Goal: Task Accomplishment & Management: Manage account settings

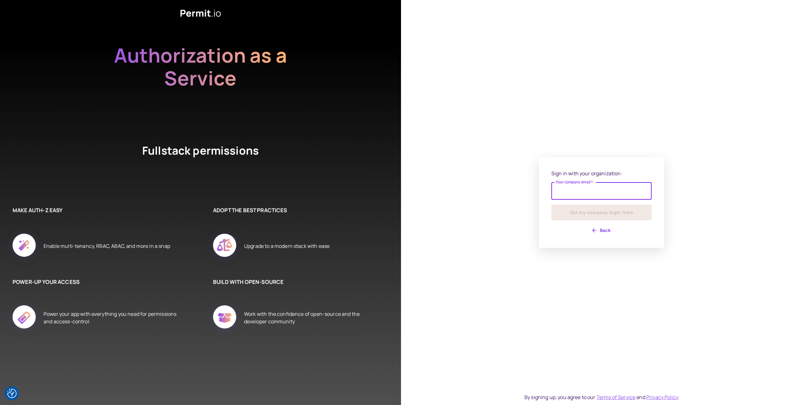
click at [578, 197] on input "Your company email   *" at bounding box center [601, 191] width 100 height 18
click at [587, 191] on input "**********" at bounding box center [601, 191] width 100 height 18
type input "**********"
click at [632, 216] on button "Get my company login links" at bounding box center [601, 213] width 100 height 16
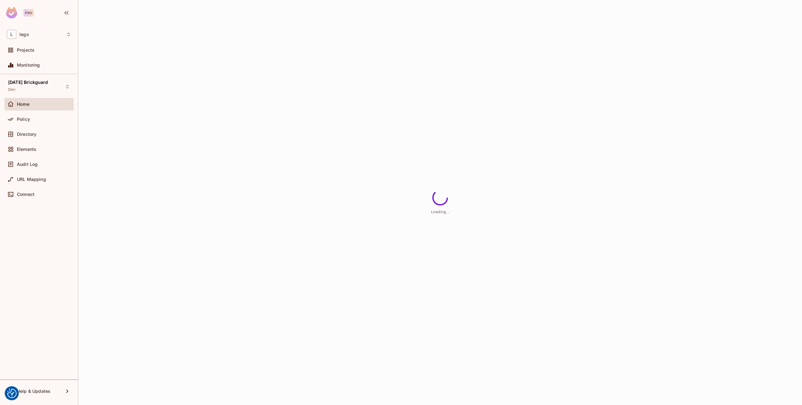
click at [96, 235] on div "Loading..." at bounding box center [439, 202] width 723 height 405
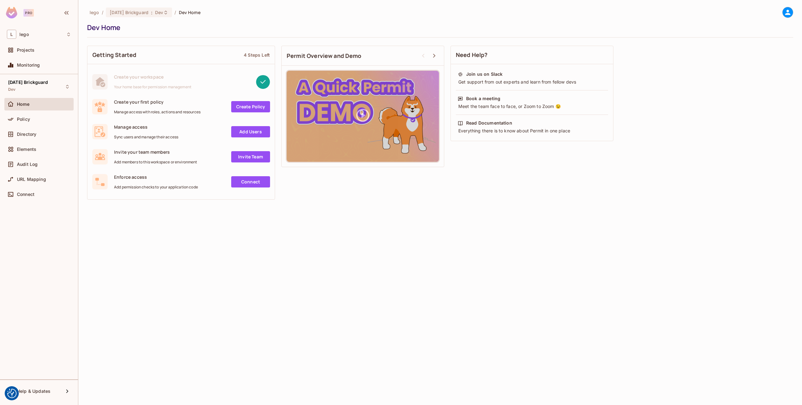
click at [155, 223] on div "lego / [DATE] Brickguard : Dev / Dev Home Dev Home Getting Started 4 Steps Left…" at bounding box center [439, 202] width 723 height 405
click at [36, 147] on span "Elements" at bounding box center [26, 149] width 19 height 5
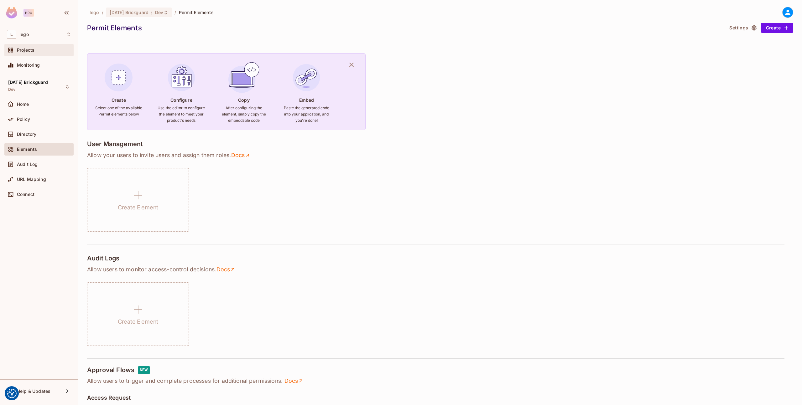
click at [19, 48] on span "Projects" at bounding box center [26, 50] width 18 height 5
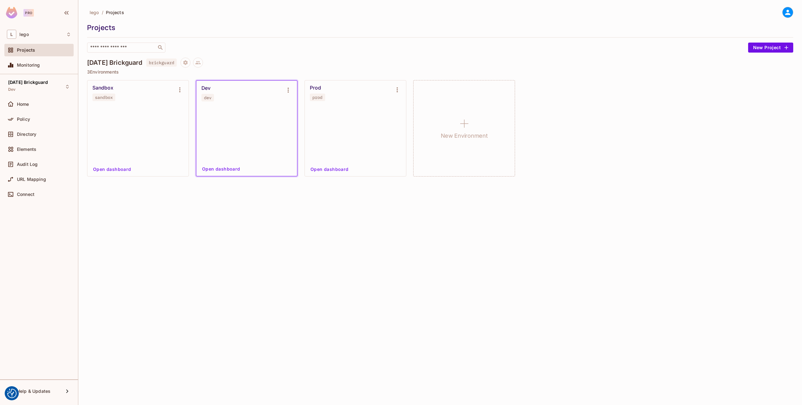
click at [230, 170] on button "Open dashboard" at bounding box center [221, 169] width 43 height 10
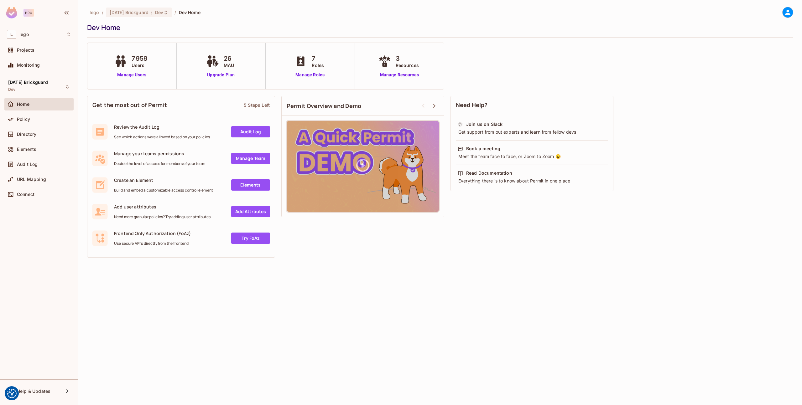
click at [317, 275] on div "lego / [DATE] Brickguard : Dev / Dev Home Dev Home 7959 Users Manage Users 26 M…" at bounding box center [439, 202] width 723 height 405
click at [31, 134] on span "Directory" at bounding box center [26, 134] width 19 height 5
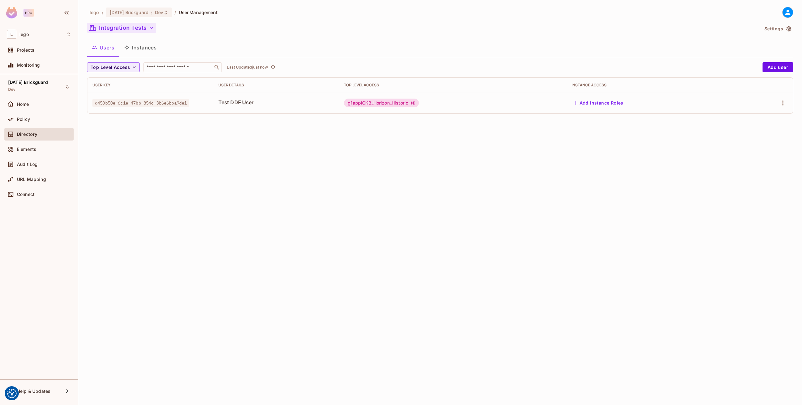
click at [139, 32] on button "Integration Tests" at bounding box center [121, 28] width 69 height 10
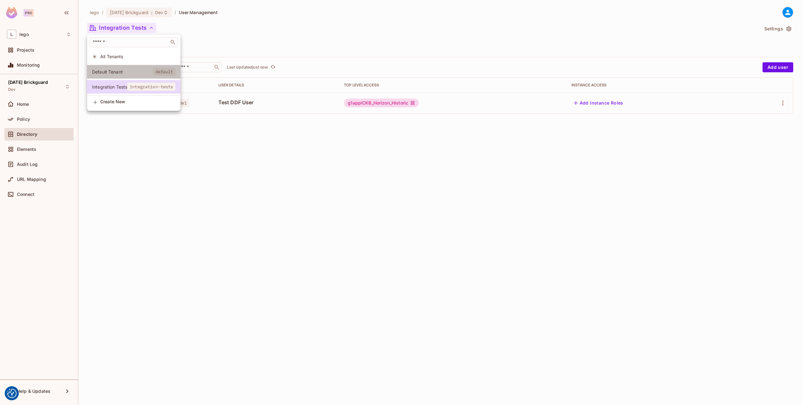
click at [114, 70] on span "Default Tenant" at bounding box center [122, 72] width 61 height 6
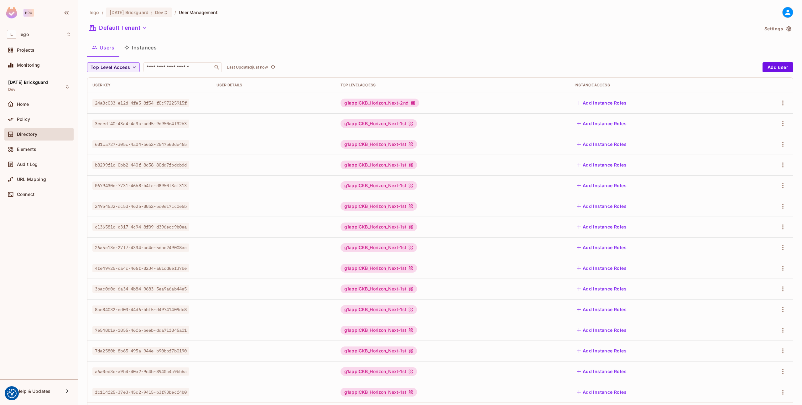
click at [149, 48] on button "Instances" at bounding box center [140, 48] width 42 height 16
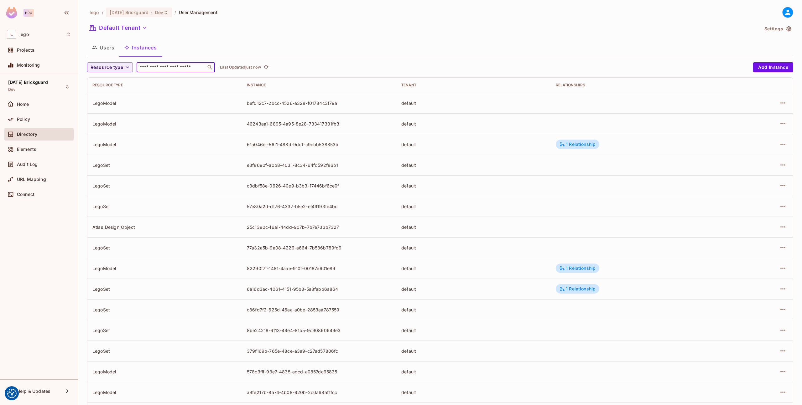
click at [189, 67] on input "text" at bounding box center [171, 67] width 66 height 6
paste input "**********"
type input "**********"
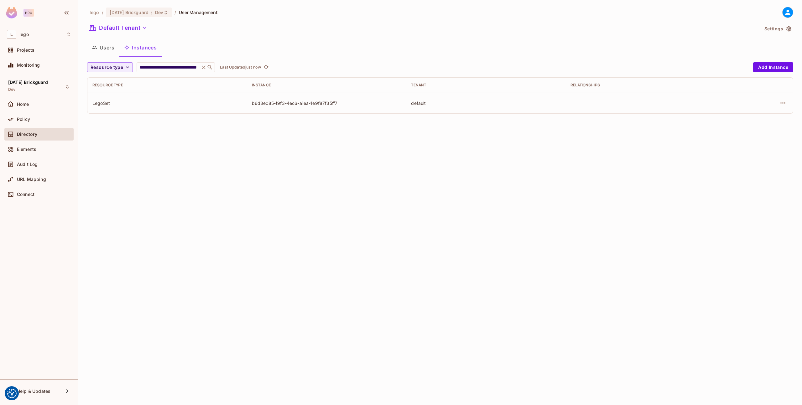
click at [776, 105] on div at bounding box center [759, 103] width 58 height 10
click at [781, 103] on icon "button" at bounding box center [783, 103] width 8 height 8
click at [745, 133] on div "Edit Attributes" at bounding box center [736, 131] width 31 height 6
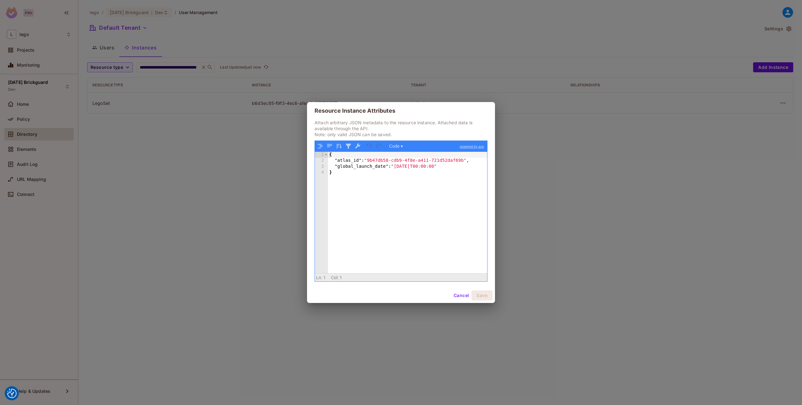
click at [396, 206] on div "{ "atlas_id" : "9b47db58-cdb9-4f8e-a411-721d52daf69b" , "global_launch_date" : …" at bounding box center [407, 218] width 159 height 133
drag, startPoint x: 459, startPoint y: 294, endPoint x: 423, endPoint y: 323, distance: 46.1
click at [423, 323] on div "Resource Instance Attributes Attach arbitrary JSON metadata to the resource ins…" at bounding box center [401, 202] width 802 height 405
click at [459, 298] on button "Cancel" at bounding box center [461, 296] width 20 height 10
